Goal: Check status

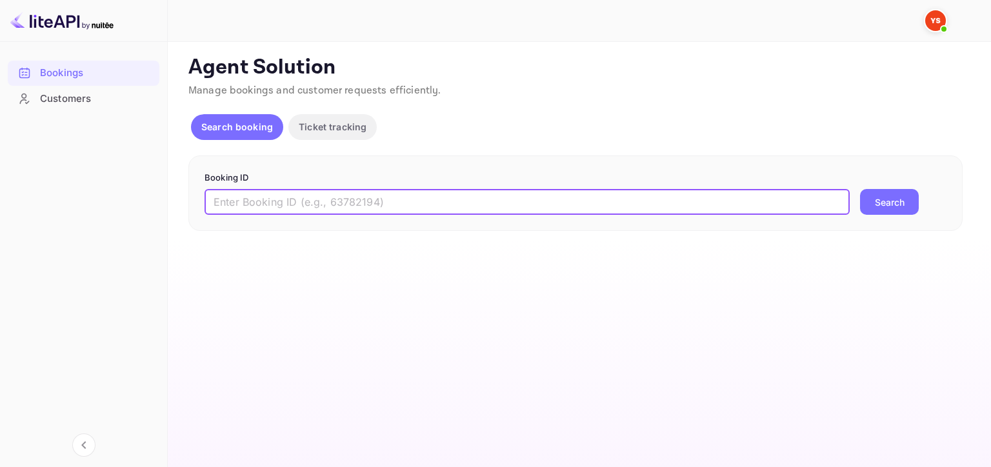
click at [346, 201] on input "text" at bounding box center [527, 202] width 645 height 26
paste input "9870788"
type input "9870788"
click at [860, 189] on button "Search" at bounding box center [889, 202] width 59 height 26
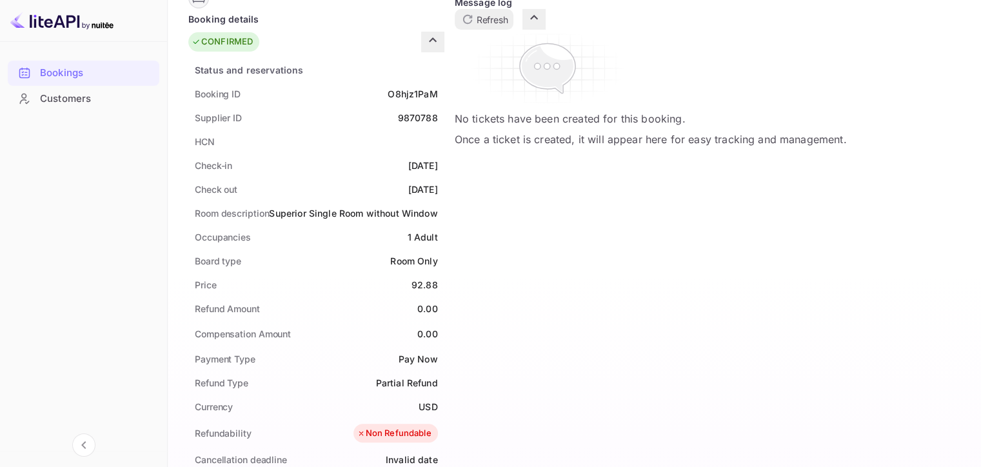
scroll to position [129, 0]
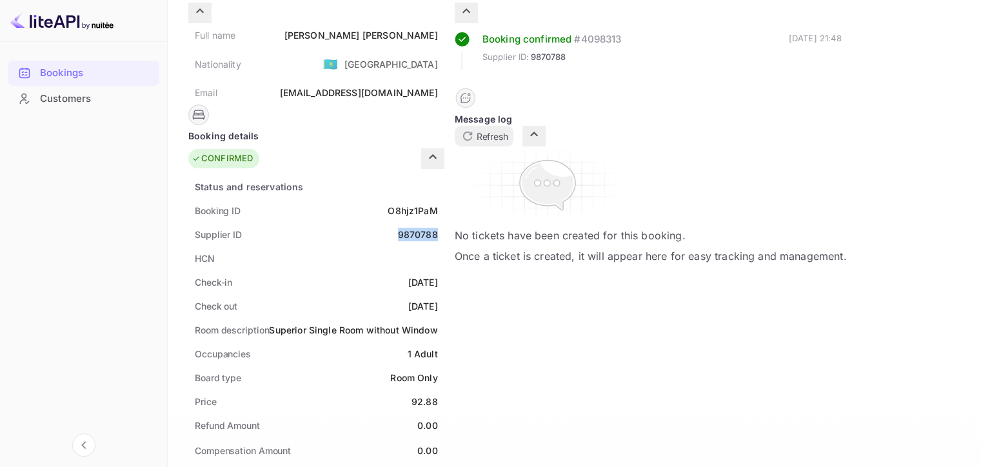
drag, startPoint x: 516, startPoint y: 212, endPoint x: 565, endPoint y: 212, distance: 49.0
copy div "9870788"
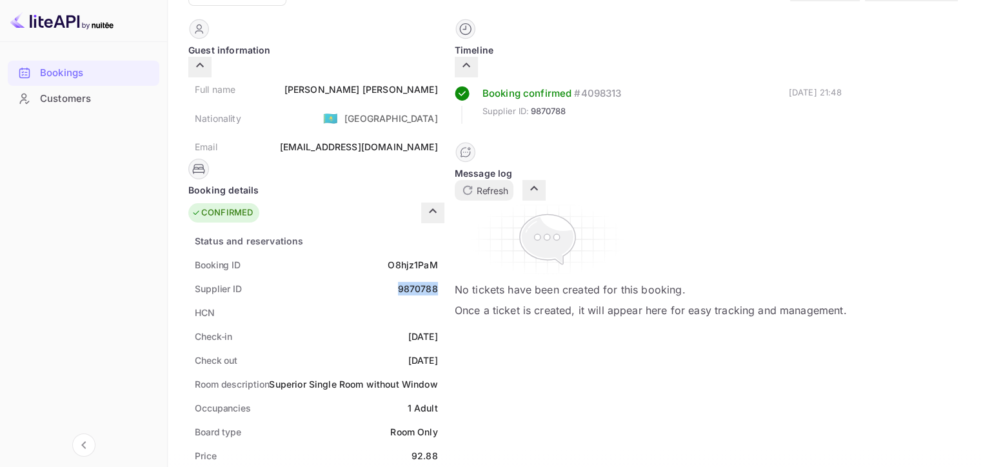
scroll to position [0, 0]
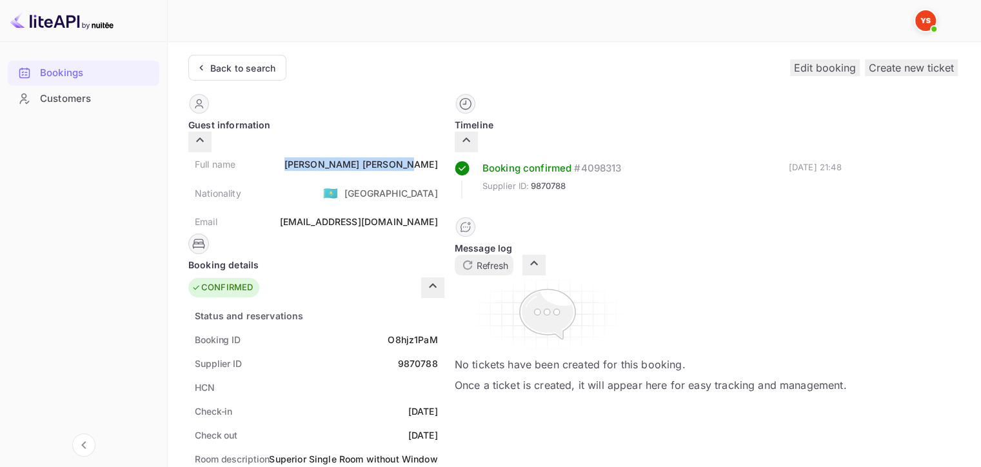
drag, startPoint x: 461, startPoint y: 153, endPoint x: 567, endPoint y: 145, distance: 105.5
click at [445, 152] on div "Full name [PERSON_NAME] Nationality 🇰🇿 [DEMOGRAPHIC_DATA] Email [EMAIL_ADDRESS]…" at bounding box center [316, 192] width 256 height 81
copy div "[PERSON_NAME]"
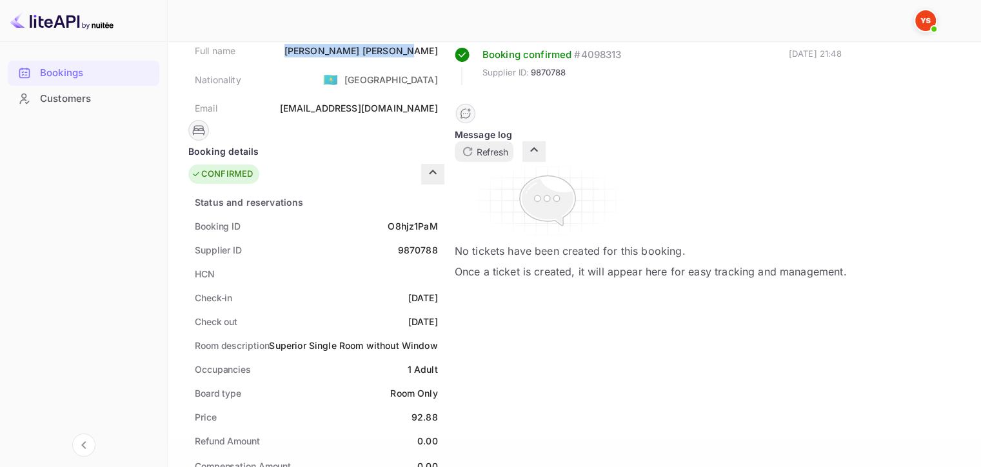
scroll to position [258, 0]
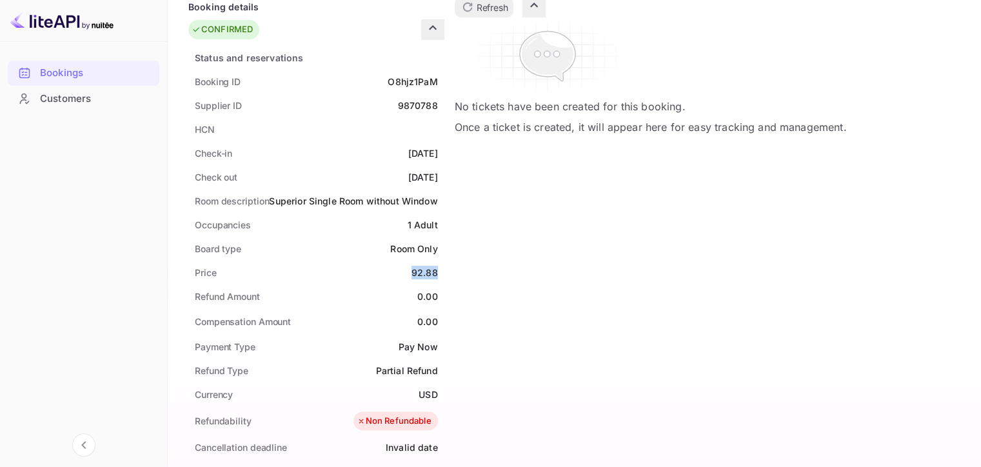
drag, startPoint x: 527, startPoint y: 254, endPoint x: 556, endPoint y: 253, distance: 29.0
click at [445, 261] on div "Price 92.88" at bounding box center [316, 273] width 256 height 24
copy div "92.88"
